Goal: Find contact information: Find contact information

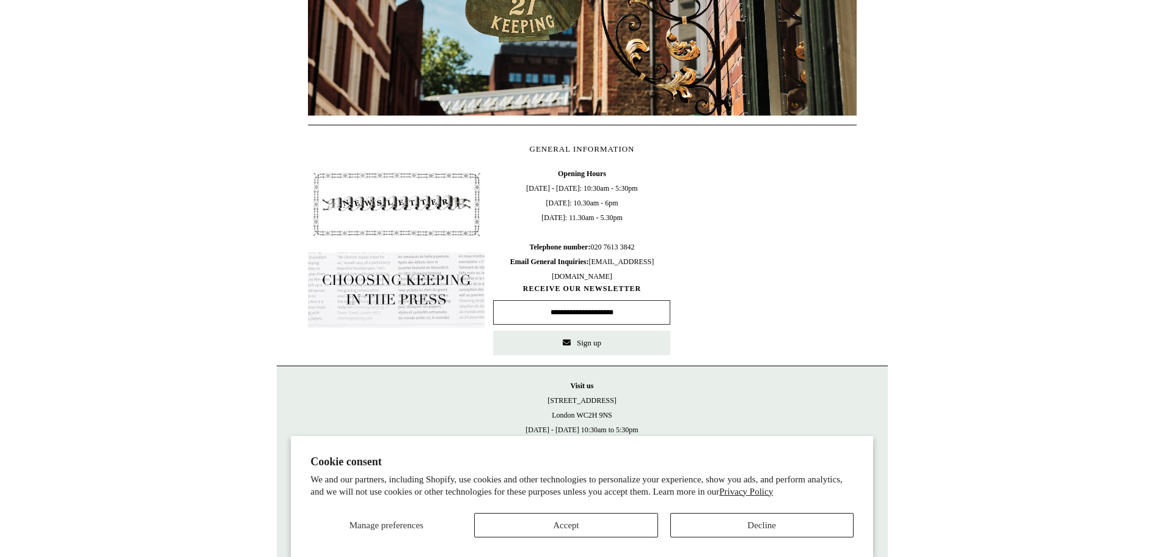
scroll to position [472, 0]
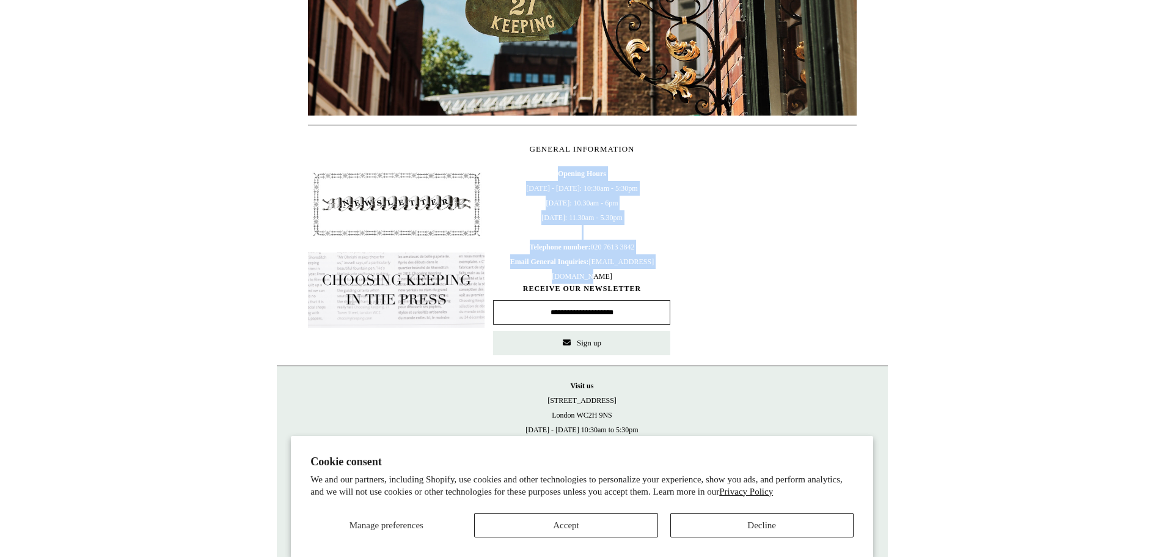
drag, startPoint x: 554, startPoint y: 170, endPoint x: 638, endPoint y: 274, distance: 133.7
click at [638, 274] on span "Opening Hours [DATE] - [DATE]: 10:30am - 5:30pm [DATE]: 10.30am - 6pm [DATE]: 1…" at bounding box center [581, 224] width 177 height 117
copy span "Opening Hours [DATE] - [DATE]: 10:30am - 5:30pm [DATE]: 10.30am - 6pm [DATE]: 1…"
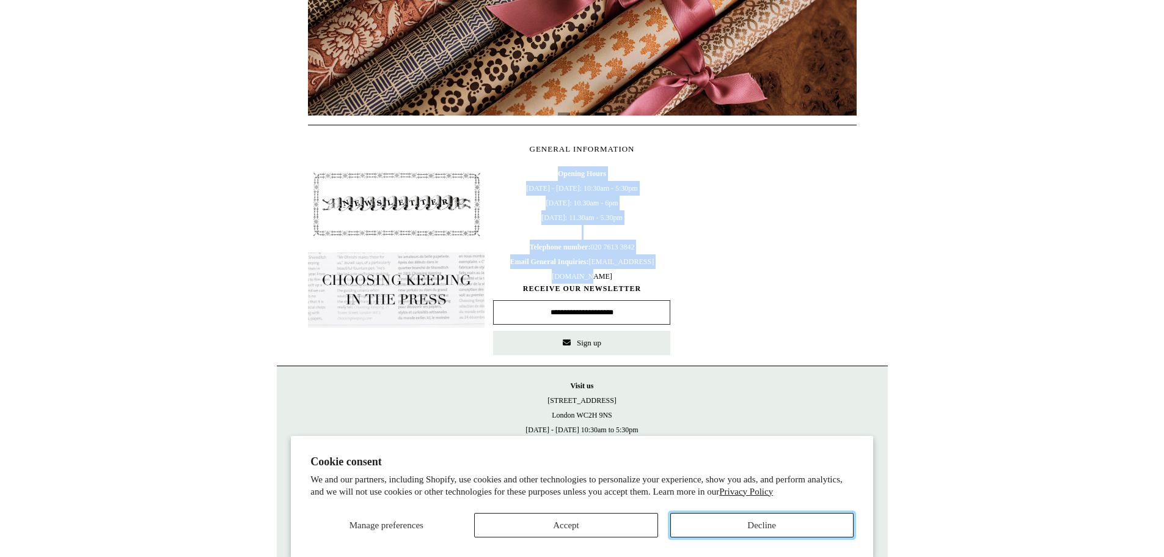
click at [758, 529] on button "Decline" at bounding box center [761, 525] width 183 height 24
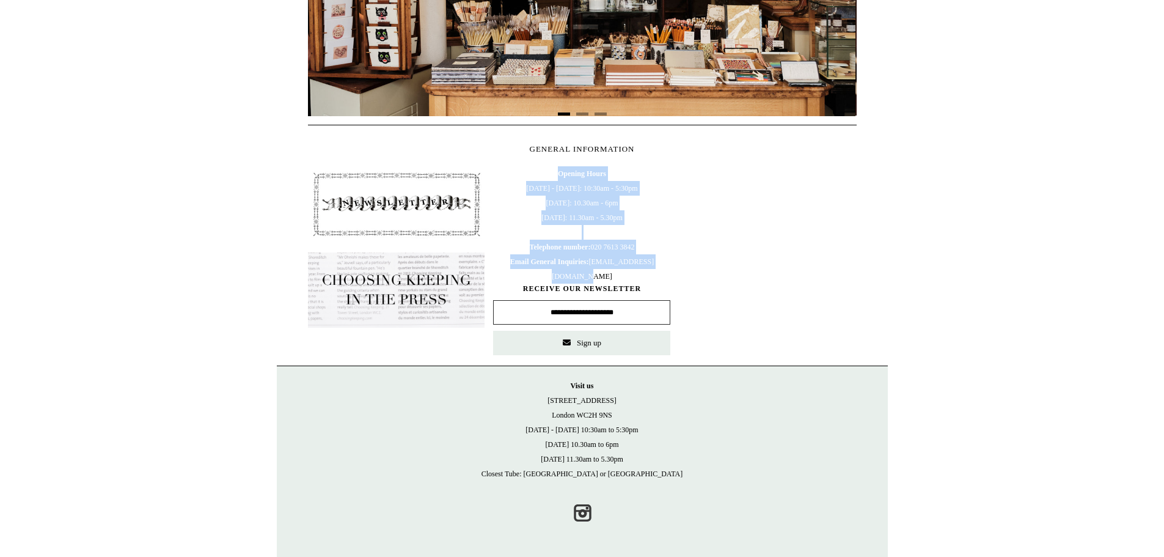
scroll to position [0, 0]
drag, startPoint x: 557, startPoint y: 397, endPoint x: 623, endPoint y: 415, distance: 68.5
click at [623, 415] on p "Visit [GEOGRAPHIC_DATA][STREET_ADDRESS] [DATE] - [DATE] 10:30am to 5:30pm [DATE…" at bounding box center [582, 430] width 587 height 103
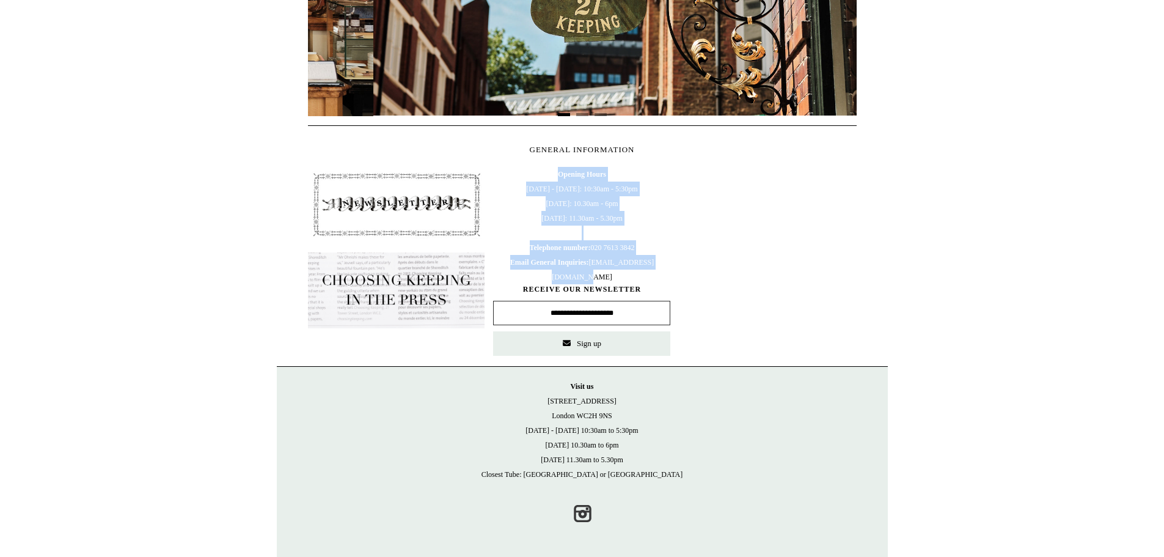
copy p "[STREET_ADDRESS]"
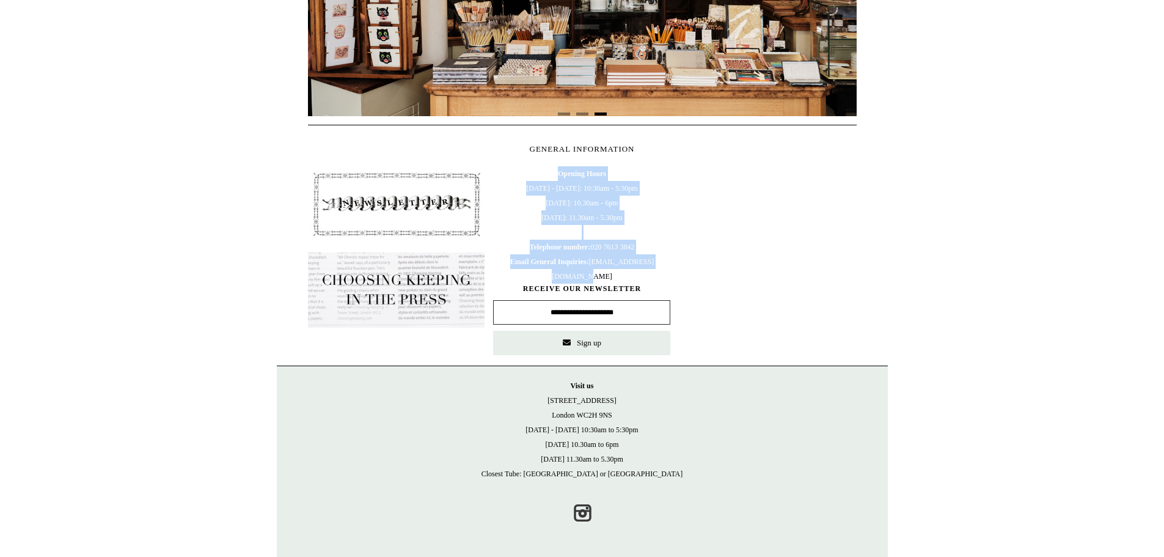
scroll to position [0, 1097]
